Goal: Task Accomplishment & Management: Complete application form

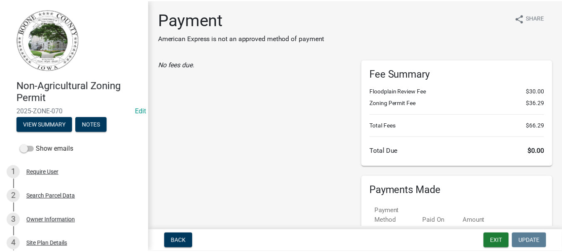
scroll to position [208, 0]
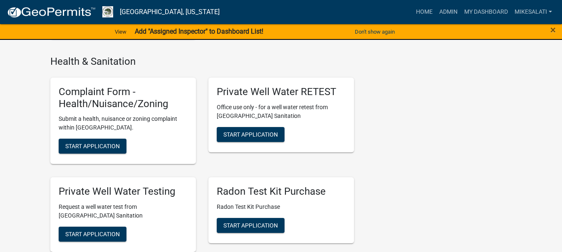
scroll to position [1247, 0]
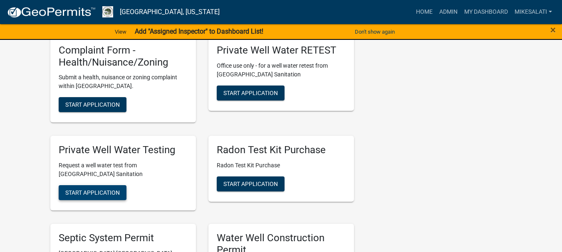
click at [105, 190] on span "Start Application" at bounding box center [92, 193] width 54 height 7
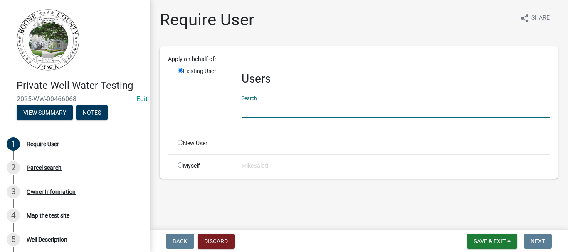
click at [249, 113] on input "text" at bounding box center [396, 109] width 308 height 17
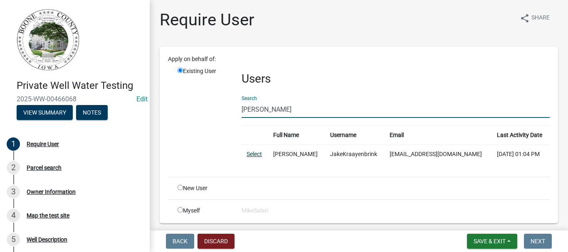
type input "[PERSON_NAME]"
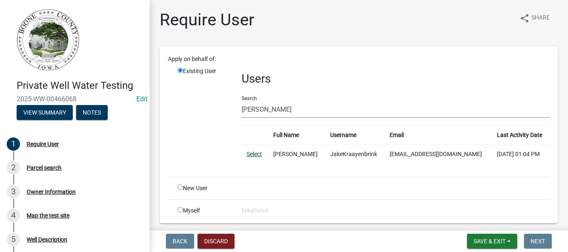
click at [252, 153] on link "Select" at bounding box center [254, 154] width 15 height 7
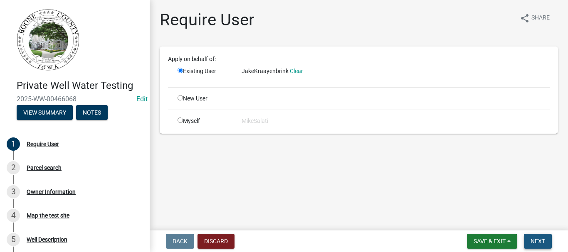
click at [536, 241] on span "Next" at bounding box center [537, 241] width 15 height 7
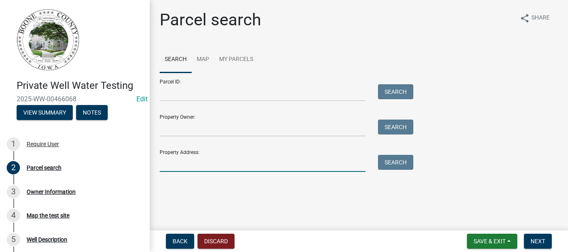
click at [202, 157] on input "Property Address:" at bounding box center [263, 163] width 206 height 17
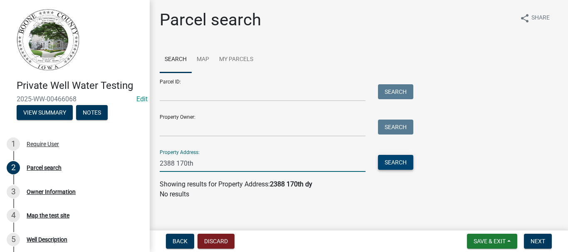
type input "2388 170th"
click at [397, 167] on button "Search" at bounding box center [395, 162] width 35 height 15
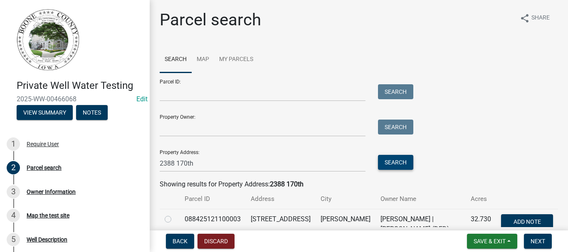
scroll to position [42, 0]
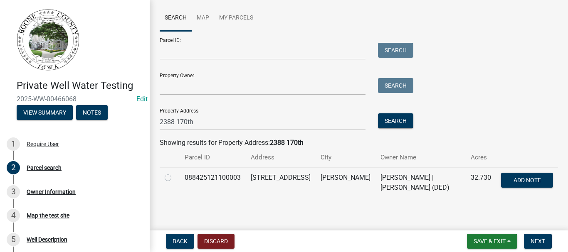
click at [175, 173] on label at bounding box center [175, 173] width 0 height 0
click at [175, 178] on input "radio" at bounding box center [177, 175] width 5 height 5
radio input "true"
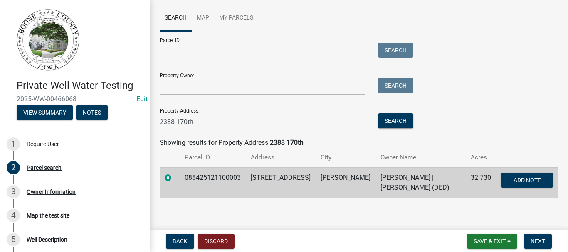
scroll to position [44, 0]
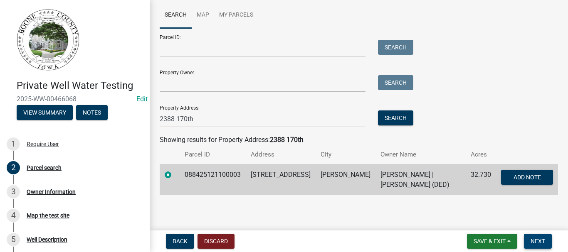
click at [540, 242] on span "Next" at bounding box center [537, 241] width 15 height 7
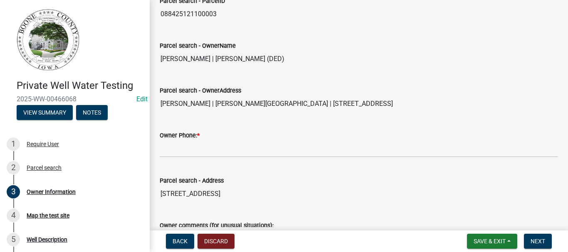
scroll to position [125, 0]
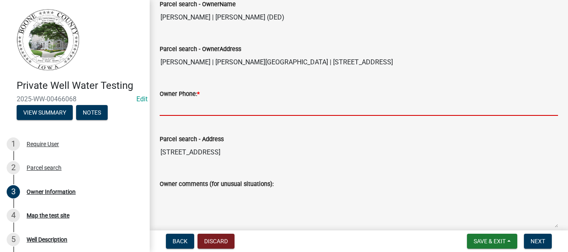
click at [244, 116] on input "Owner Phone: *" at bounding box center [359, 107] width 398 height 17
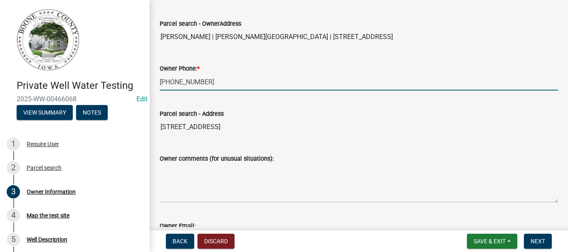
scroll to position [224, 0]
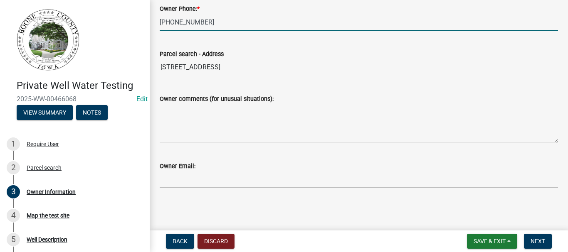
type input "[PHONE_NUMBER]"
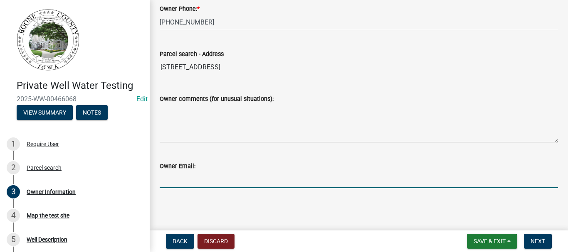
click at [220, 184] on input "Owner Email:" at bounding box center [359, 179] width 398 height 17
type input "[EMAIL_ADDRESS][DOMAIN_NAME]"
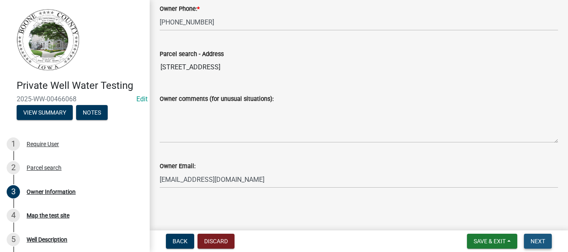
click at [540, 240] on span "Next" at bounding box center [537, 241] width 15 height 7
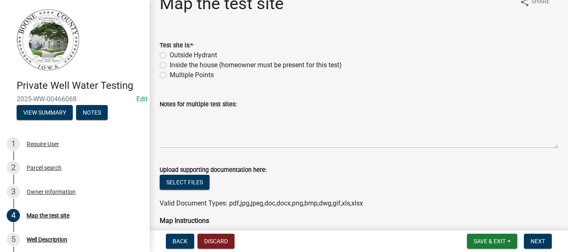
scroll to position [42, 0]
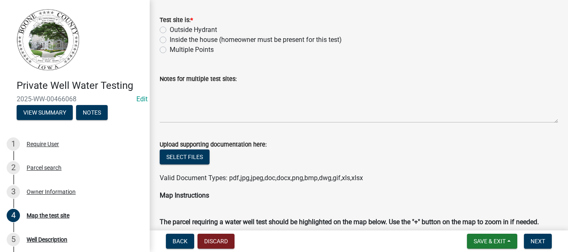
click at [170, 40] on label "Inside the house (homeowner must be present for this test)" at bounding box center [256, 40] width 172 height 10
click at [170, 40] on input "Inside the house (homeowner must be present for this test)" at bounding box center [172, 37] width 5 height 5
radio input "true"
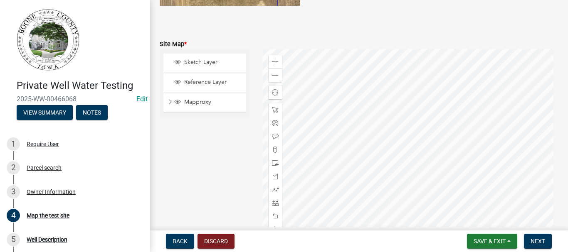
scroll to position [748, 0]
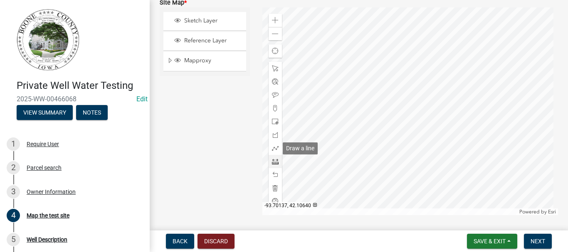
click at [272, 160] on span at bounding box center [275, 161] width 7 height 7
click at [273, 148] on span at bounding box center [275, 148] width 7 height 7
click at [400, 69] on div at bounding box center [410, 111] width 296 height 208
click at [392, 86] on div at bounding box center [410, 111] width 296 height 208
click at [390, 67] on div at bounding box center [410, 111] width 296 height 208
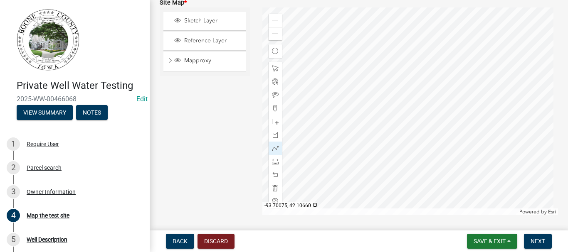
click at [407, 86] on div at bounding box center [410, 111] width 296 height 208
click at [543, 238] on span "Next" at bounding box center [537, 241] width 15 height 7
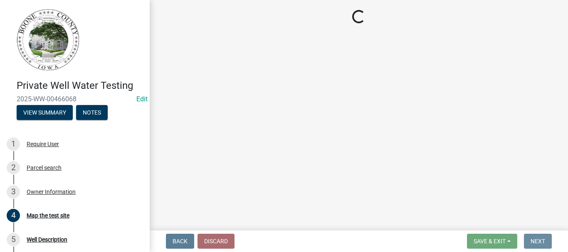
scroll to position [0, 0]
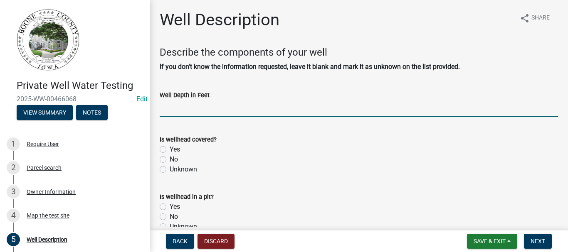
click at [264, 109] on input "text" at bounding box center [359, 108] width 398 height 17
type input "600"
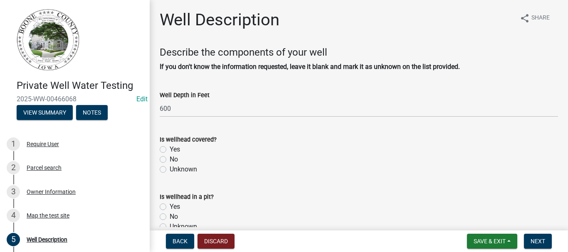
click at [262, 158] on div "No" at bounding box center [359, 160] width 398 height 10
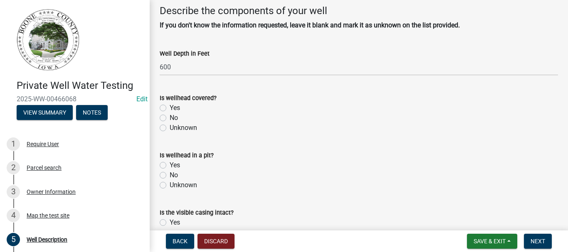
click at [170, 107] on label "Yes" at bounding box center [175, 108] width 10 height 10
click at [170, 107] on input "Yes" at bounding box center [172, 105] width 5 height 5
radio input "true"
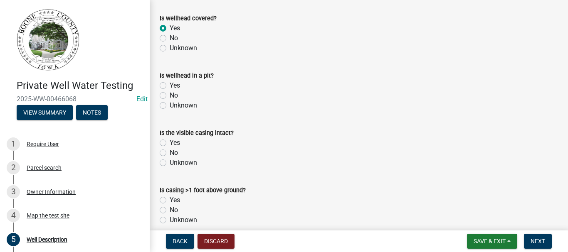
scroll to position [125, 0]
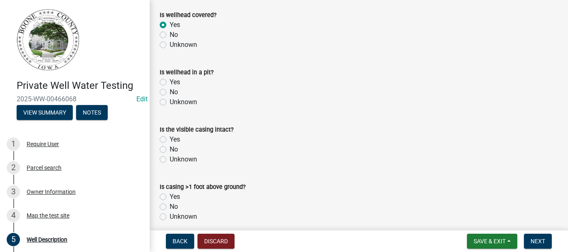
click at [170, 93] on label "No" at bounding box center [174, 92] width 8 height 10
click at [170, 93] on input "No" at bounding box center [172, 89] width 5 height 5
radio input "true"
click at [170, 140] on label "Yes" at bounding box center [175, 140] width 10 height 10
click at [170, 140] on input "Yes" at bounding box center [172, 137] width 5 height 5
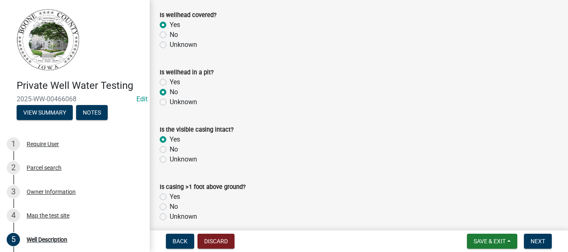
radio input "true"
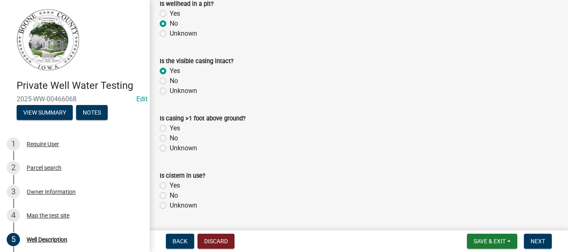
scroll to position [208, 0]
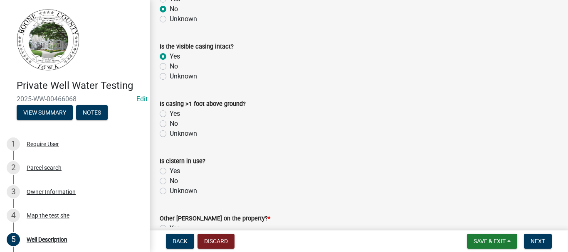
click at [170, 114] on label "Yes" at bounding box center [175, 114] width 10 height 10
click at [170, 114] on input "Yes" at bounding box center [172, 111] width 5 height 5
radio input "true"
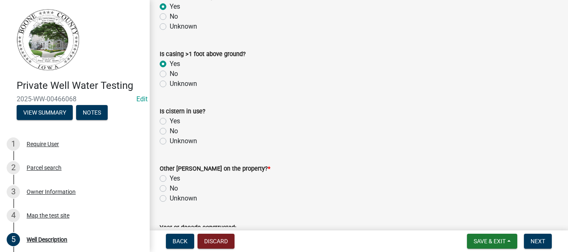
scroll to position [291, 0]
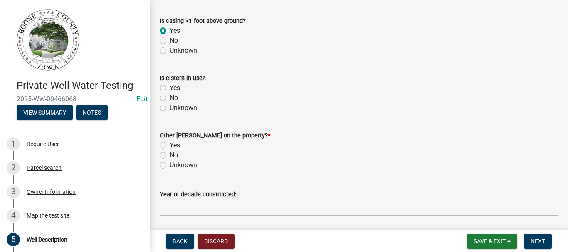
click at [170, 99] on label "No" at bounding box center [174, 98] width 8 height 10
click at [170, 99] on input "No" at bounding box center [172, 95] width 5 height 5
radio input "true"
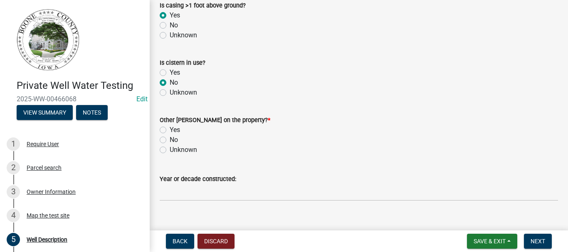
scroll to position [319, 0]
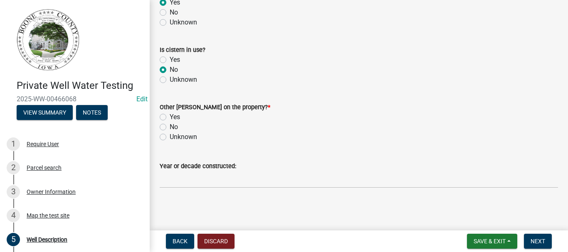
click at [170, 126] on label "No" at bounding box center [174, 127] width 8 height 10
click at [170, 126] on input "No" at bounding box center [172, 124] width 5 height 5
radio input "true"
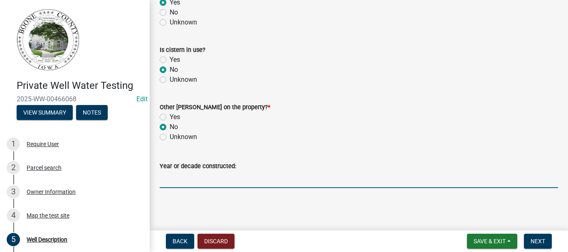
click at [226, 180] on input "Year or decade constructed:" at bounding box center [359, 179] width 398 height 17
type input "2005"
click at [540, 242] on span "Next" at bounding box center [537, 241] width 15 height 7
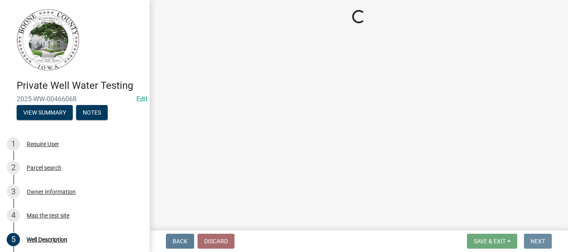
scroll to position [0, 0]
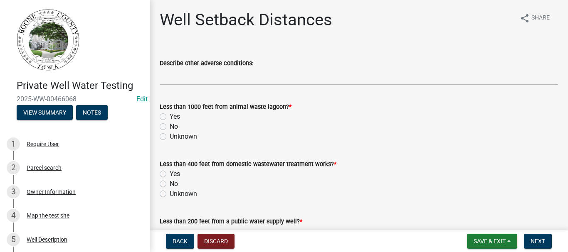
click at [170, 126] on label "No" at bounding box center [174, 127] width 8 height 10
click at [170, 126] on input "No" at bounding box center [172, 124] width 5 height 5
radio input "true"
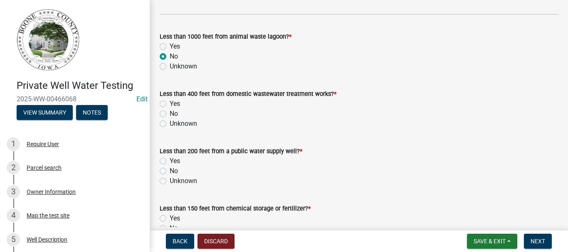
scroll to position [83, 0]
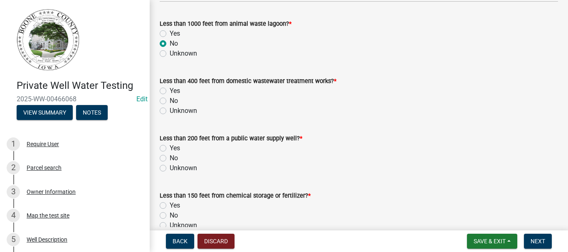
drag, startPoint x: 163, startPoint y: 102, endPoint x: 299, endPoint y: 123, distance: 137.5
click at [170, 101] on label "No" at bounding box center [174, 101] width 8 height 10
click at [170, 101] on input "No" at bounding box center [172, 98] width 5 height 5
radio input "true"
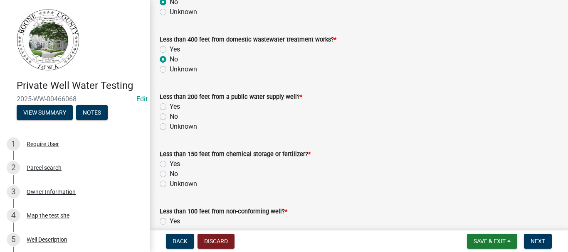
scroll to position [166, 0]
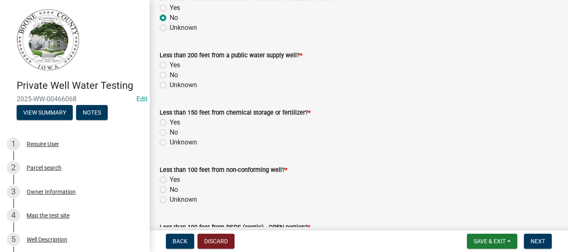
click at [170, 74] on label "No" at bounding box center [174, 75] width 8 height 10
click at [170, 74] on input "No" at bounding box center [172, 72] width 5 height 5
radio input "true"
click at [170, 132] on label "No" at bounding box center [174, 133] width 8 height 10
click at [170, 132] on input "No" at bounding box center [172, 130] width 5 height 5
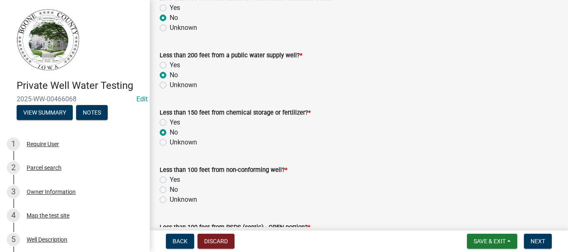
radio input "true"
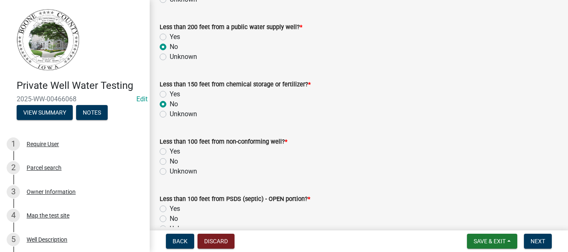
scroll to position [208, 0]
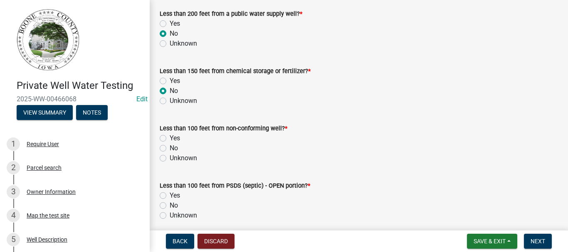
click at [170, 149] on label "No" at bounding box center [174, 148] width 8 height 10
click at [170, 149] on input "No" at bounding box center [172, 145] width 5 height 5
radio input "true"
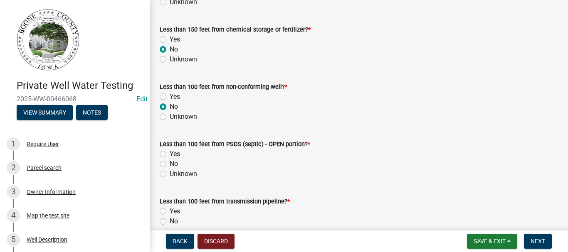
scroll to position [291, 0]
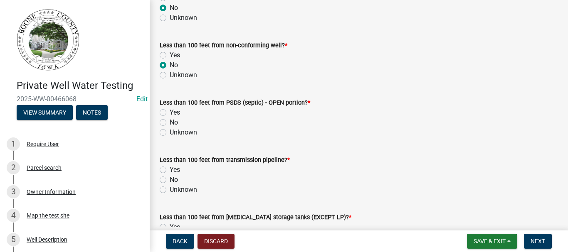
click at [170, 123] on label "No" at bounding box center [174, 123] width 8 height 10
click at [170, 123] on input "No" at bounding box center [172, 120] width 5 height 5
radio input "true"
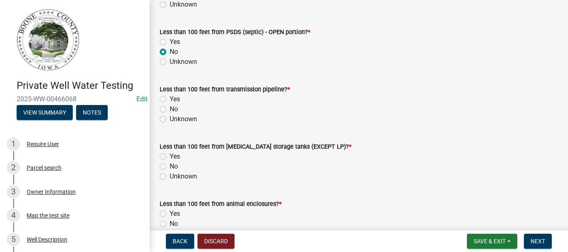
scroll to position [374, 0]
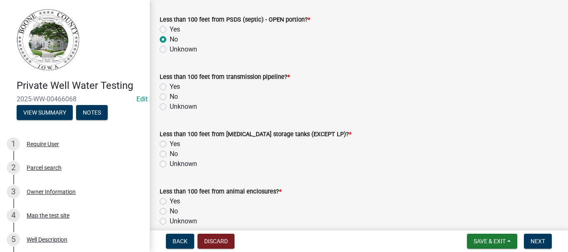
click at [166, 96] on div "No" at bounding box center [359, 97] width 398 height 10
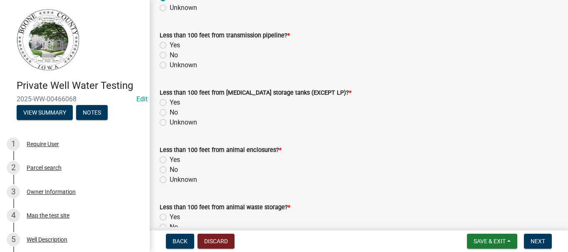
click at [170, 113] on label "No" at bounding box center [174, 113] width 8 height 10
click at [170, 113] on input "No" at bounding box center [172, 110] width 5 height 5
radio input "true"
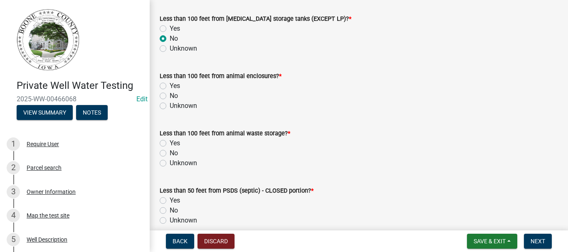
scroll to position [499, 0]
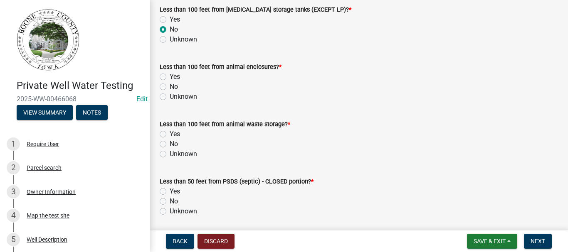
click at [170, 87] on label "No" at bounding box center [174, 87] width 8 height 10
click at [170, 87] on input "No" at bounding box center [172, 84] width 5 height 5
radio input "true"
click at [170, 87] on label "No" at bounding box center [174, 87] width 8 height 10
click at [170, 87] on input "No" at bounding box center [172, 84] width 5 height 5
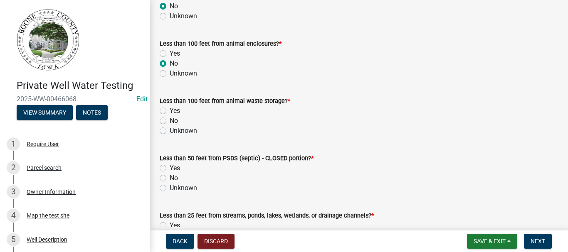
scroll to position [540, 0]
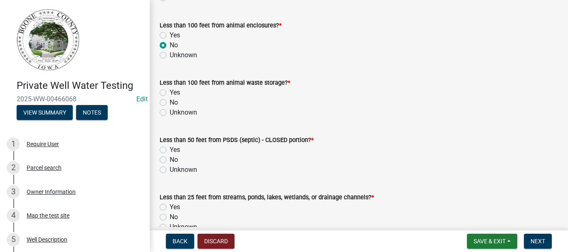
click at [170, 104] on label "No" at bounding box center [174, 103] width 8 height 10
click at [170, 103] on input "No" at bounding box center [172, 100] width 5 height 5
radio input "true"
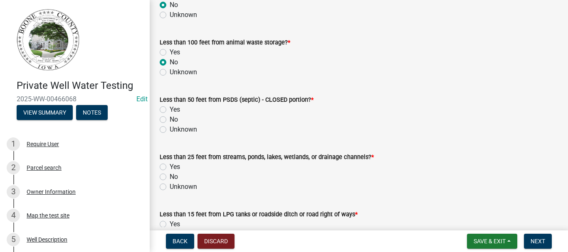
scroll to position [582, 0]
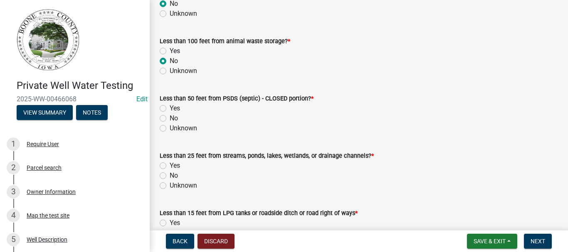
click at [170, 119] on label "No" at bounding box center [174, 118] width 8 height 10
click at [170, 119] on input "No" at bounding box center [172, 115] width 5 height 5
radio input "true"
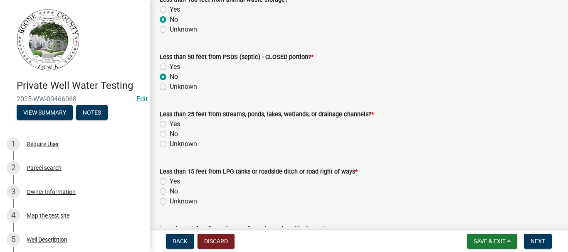
scroll to position [665, 0]
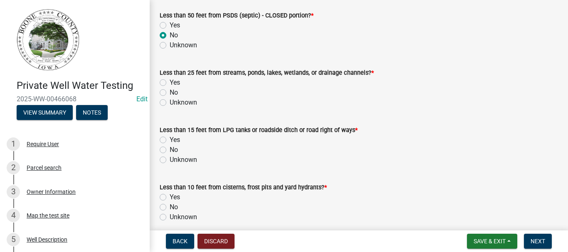
click at [170, 92] on label "No" at bounding box center [174, 93] width 8 height 10
click at [170, 92] on input "No" at bounding box center [172, 90] width 5 height 5
radio input "true"
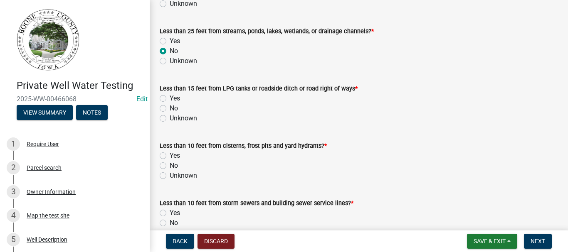
drag, startPoint x: 163, startPoint y: 107, endPoint x: 200, endPoint y: 108, distance: 36.2
click at [170, 107] on label "No" at bounding box center [174, 109] width 8 height 10
click at [170, 107] on input "No" at bounding box center [172, 106] width 5 height 5
radio input "true"
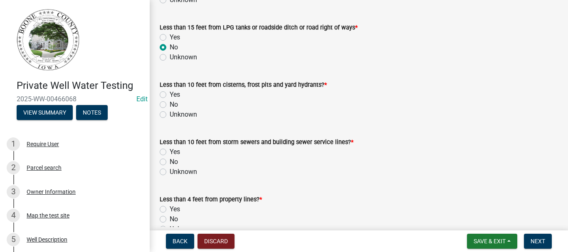
scroll to position [790, 0]
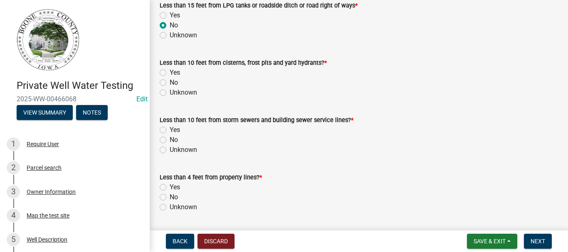
click at [170, 84] on label "No" at bounding box center [174, 83] width 8 height 10
click at [170, 83] on input "No" at bounding box center [172, 80] width 5 height 5
radio input "true"
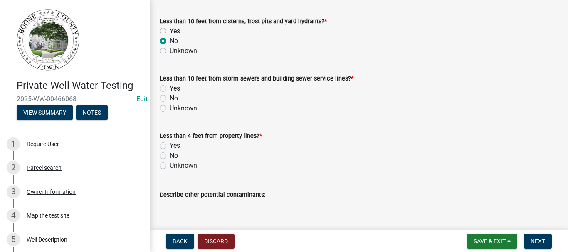
click at [170, 99] on label "No" at bounding box center [174, 99] width 8 height 10
click at [170, 99] on input "No" at bounding box center [172, 96] width 5 height 5
radio input "true"
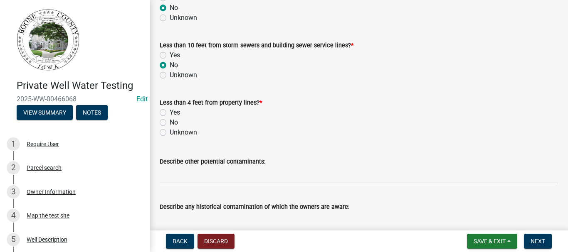
scroll to position [905, 0]
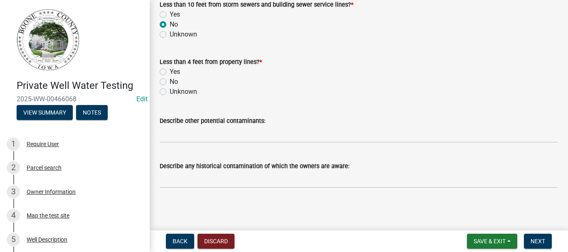
click at [170, 82] on label "No" at bounding box center [174, 82] width 8 height 10
click at [170, 82] on input "No" at bounding box center [172, 79] width 5 height 5
radio input "true"
click at [542, 238] on span "Next" at bounding box center [537, 241] width 15 height 7
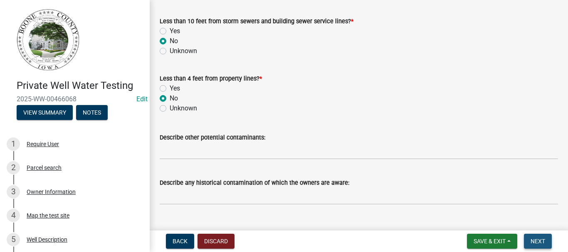
scroll to position [922, 0]
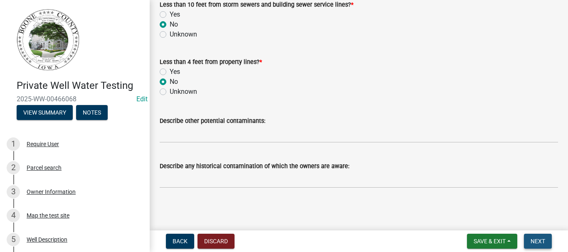
click at [541, 241] on span "Next" at bounding box center [537, 241] width 15 height 7
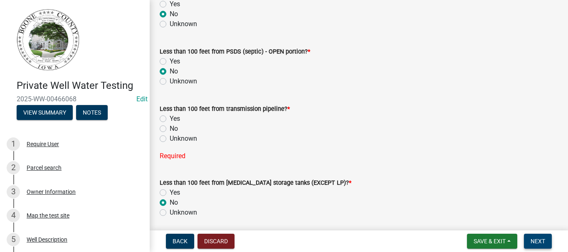
scroll to position [340, 0]
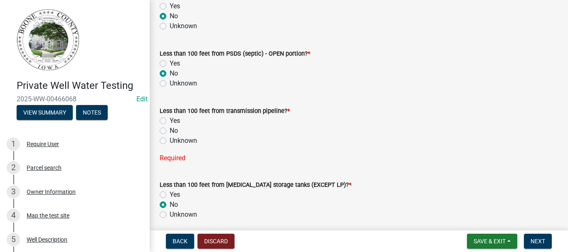
click at [170, 130] on label "No" at bounding box center [174, 131] width 8 height 10
click at [170, 130] on input "No" at bounding box center [172, 128] width 5 height 5
radio input "true"
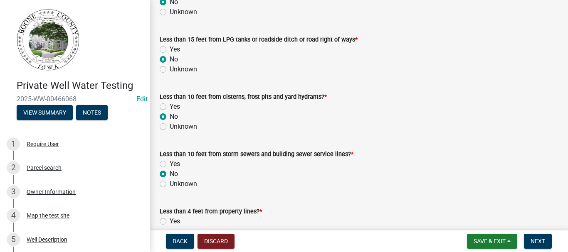
scroll to position [905, 0]
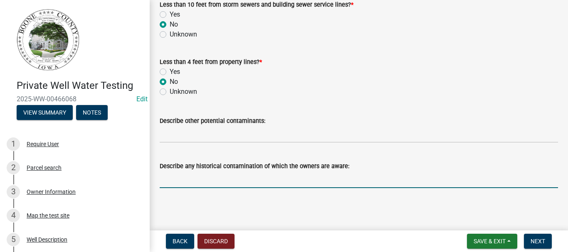
drag, startPoint x: 398, startPoint y: 188, endPoint x: 452, endPoint y: 219, distance: 62.4
click at [538, 240] on span "Next" at bounding box center [537, 241] width 15 height 7
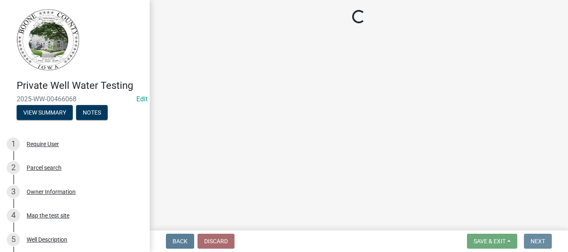
scroll to position [0, 0]
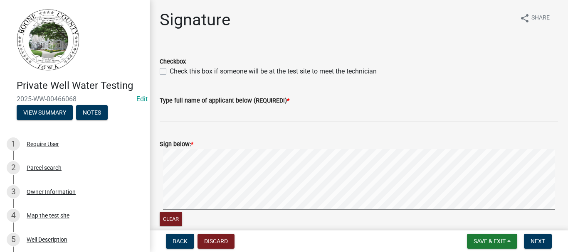
click at [170, 72] on label "Check this box if someone will be at the test site to meet the technician" at bounding box center [273, 72] width 207 height 10
click at [170, 72] on input "Check this box if someone will be at the test site to meet the technician" at bounding box center [172, 69] width 5 height 5
checkbox input "true"
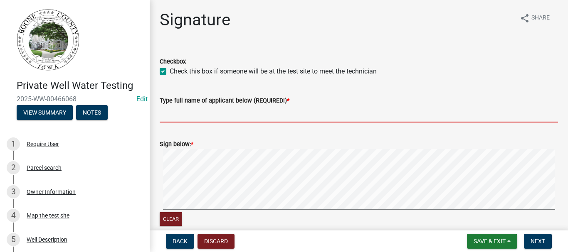
click at [180, 114] on input "Type full name of applicant below (REQUIRED!) *" at bounding box center [359, 114] width 398 height 17
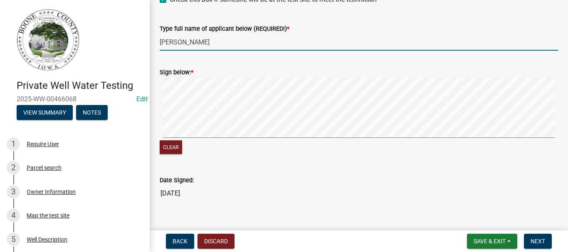
scroll to position [86, 0]
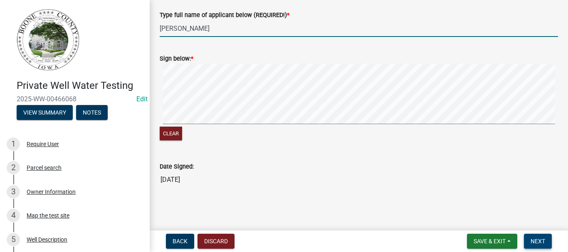
type input "[PERSON_NAME]"
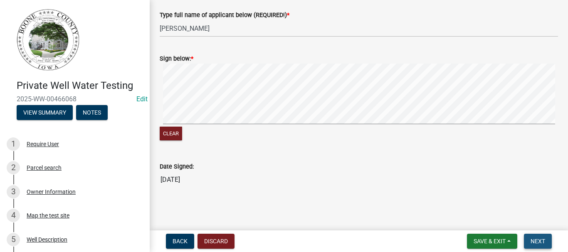
click at [538, 241] on span "Next" at bounding box center [537, 241] width 15 height 7
